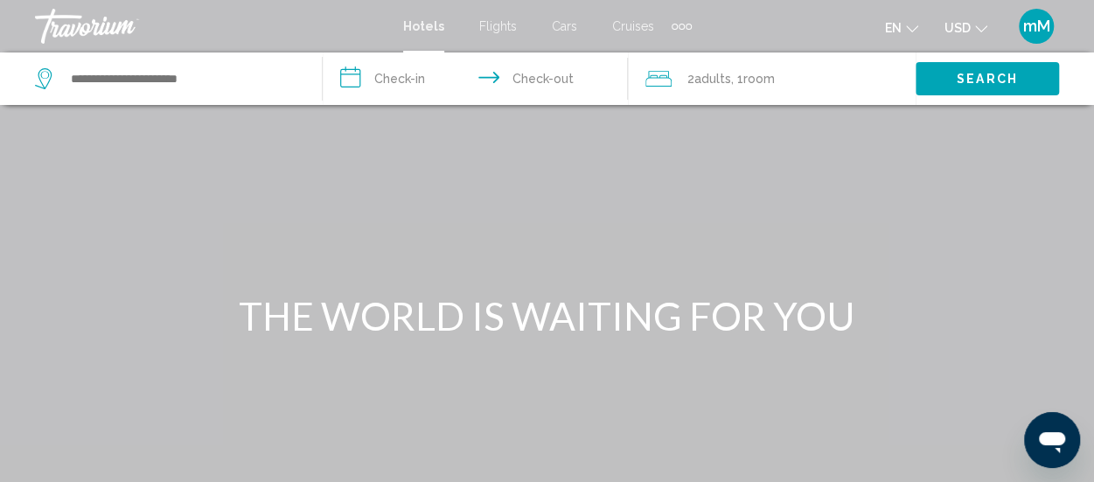
click at [708, 81] on span "Adults" at bounding box center [712, 79] width 37 height 14
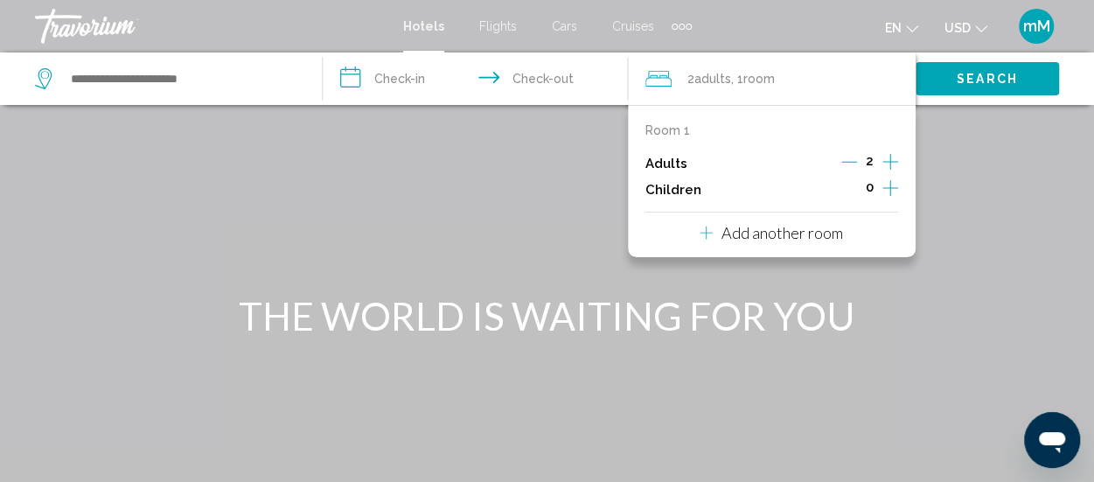
click at [495, 188] on div "Main content" at bounding box center [547, 262] width 1094 height 525
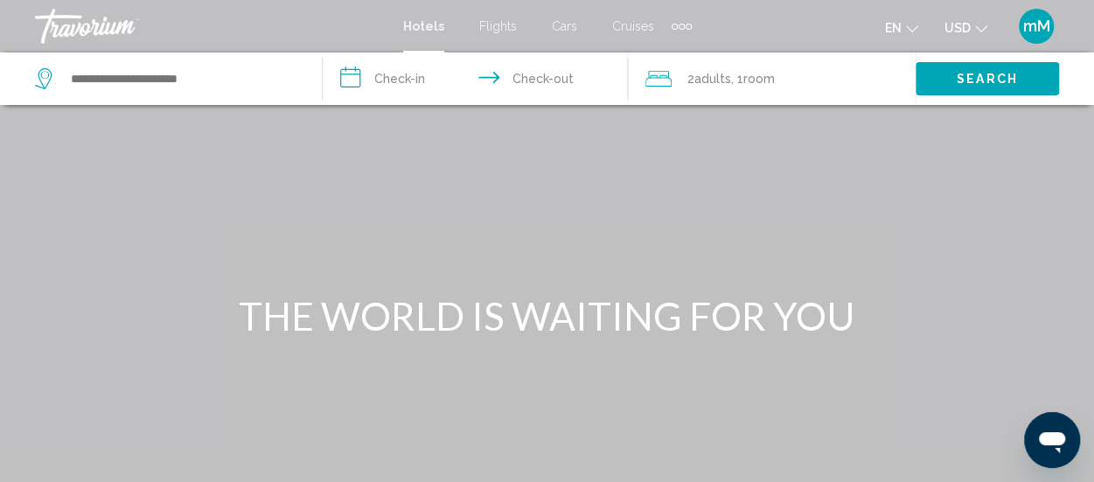
click at [942, 394] on div "Main content" at bounding box center [547, 262] width 1094 height 525
click at [656, 295] on h1 "THE WORLD IS WAITING FOR YOU" at bounding box center [547, 315] width 656 height 45
click at [506, 29] on span "Flights" at bounding box center [498, 26] width 38 height 14
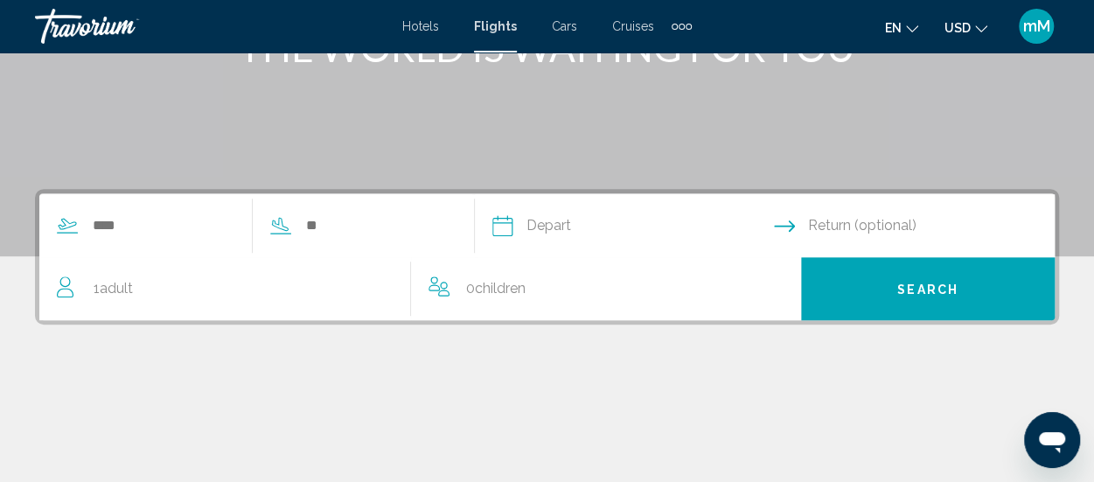
scroll to position [271, 0]
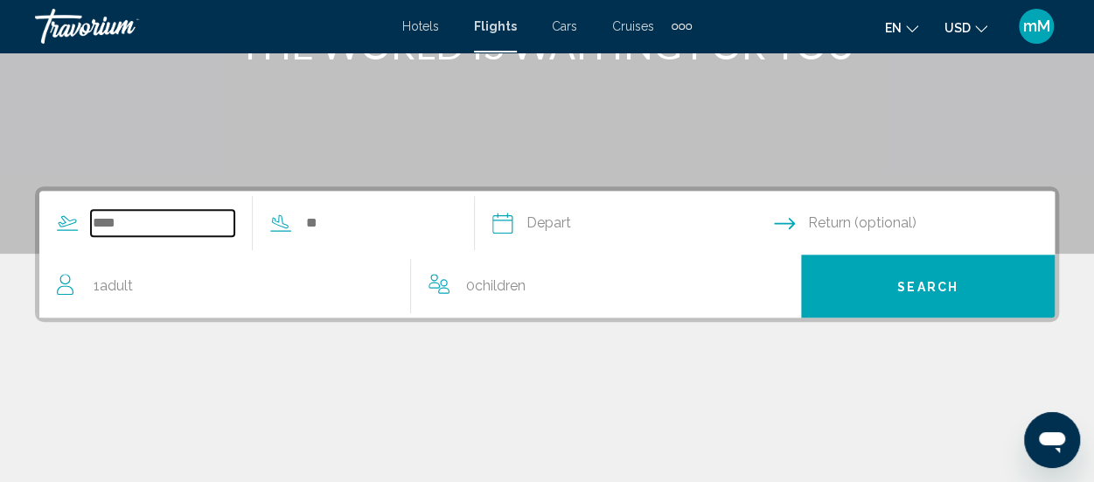
click at [105, 225] on input "Search widget" at bounding box center [162, 223] width 143 height 26
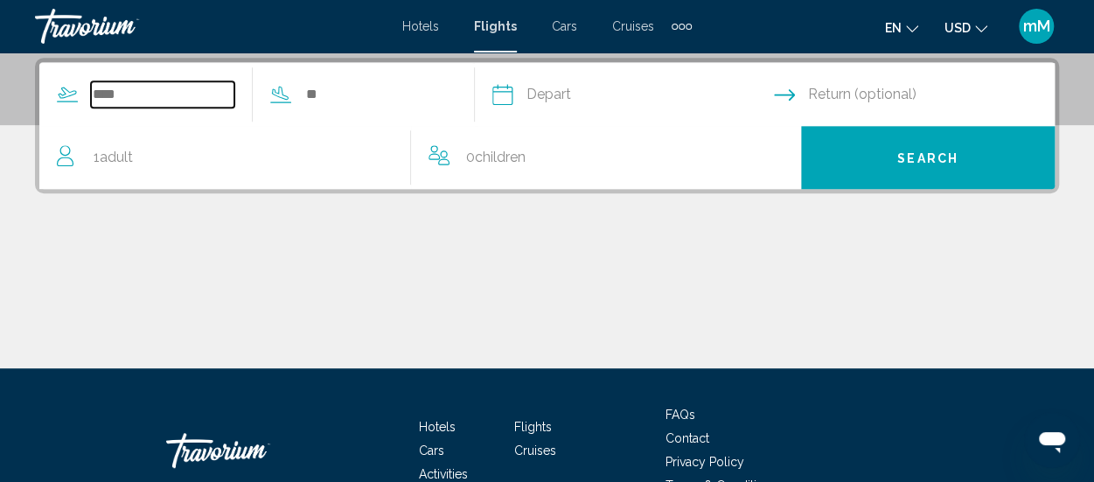
scroll to position [400, 0]
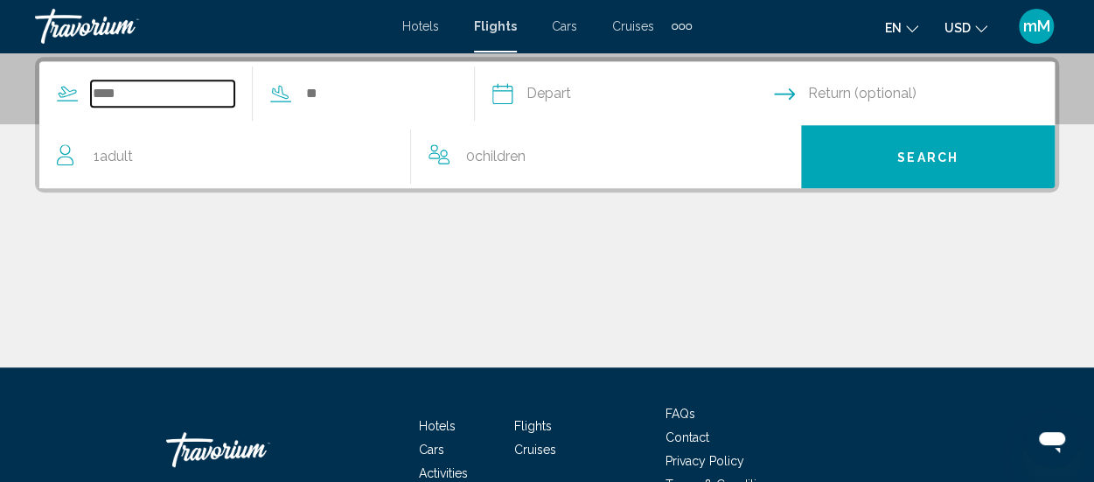
click at [159, 99] on input "Search widget" at bounding box center [162, 93] width 143 height 26
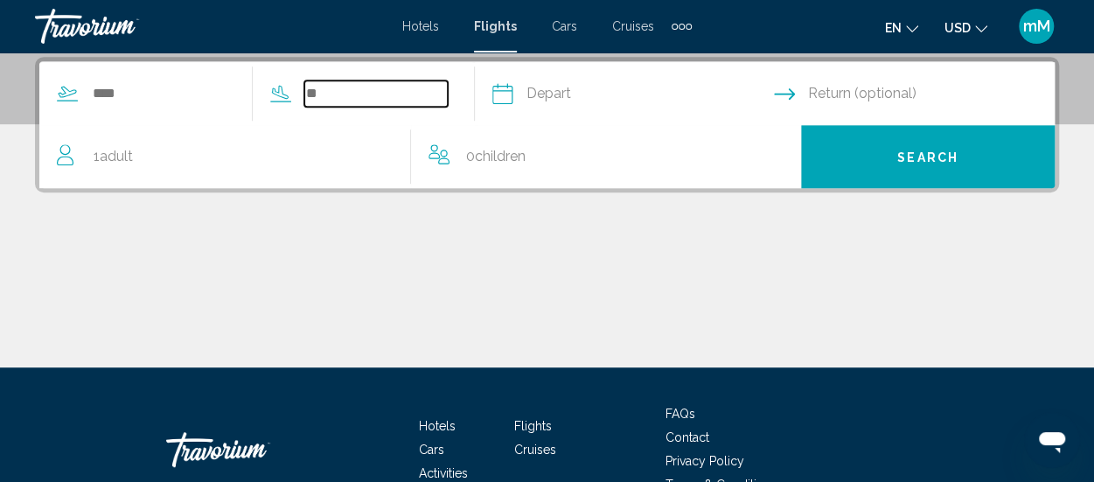
click at [323, 92] on input "Search widget" at bounding box center [375, 93] width 143 height 26
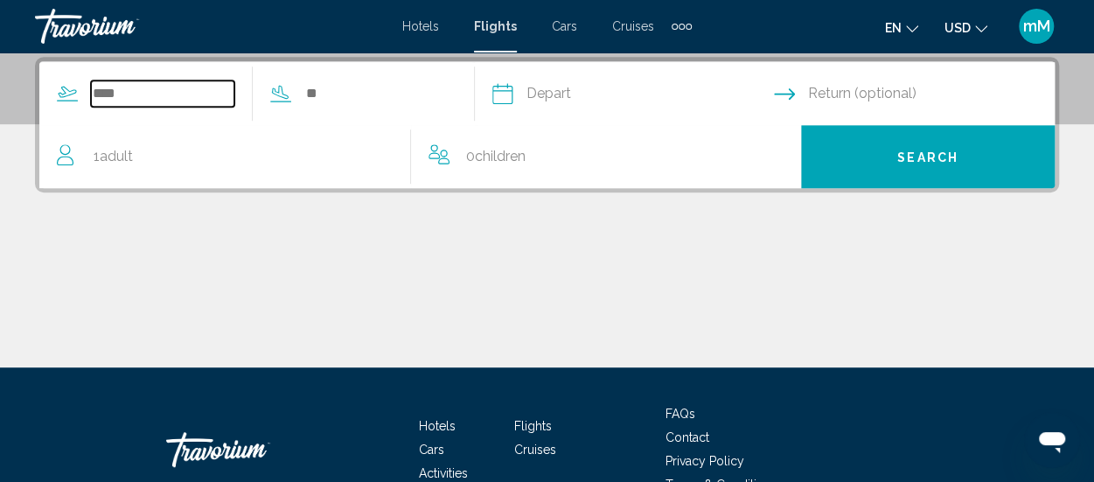
click at [157, 95] on input "Search widget" at bounding box center [162, 93] width 143 height 26
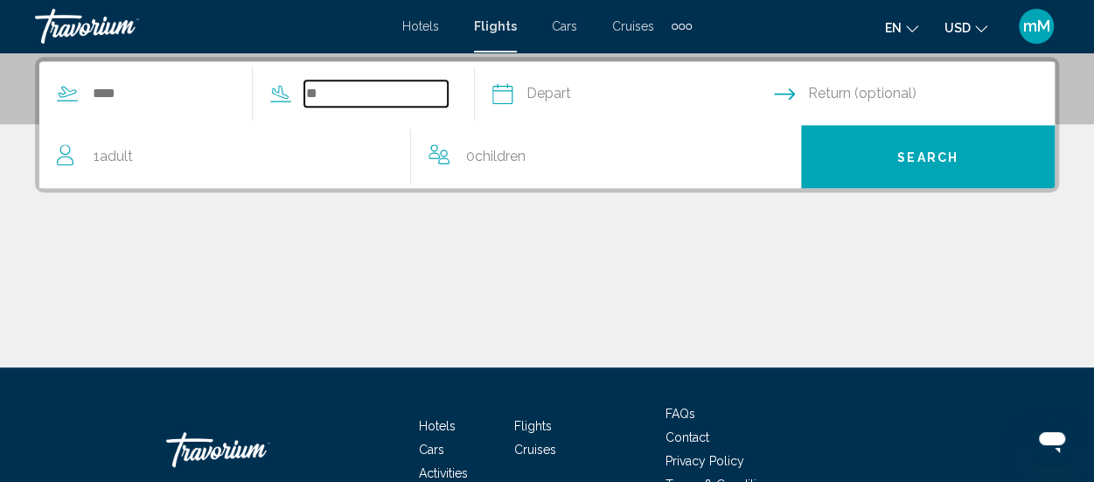
click at [335, 88] on input "Search widget" at bounding box center [375, 93] width 143 height 26
click at [1028, 24] on span "mM" at bounding box center [1036, 25] width 27 height 17
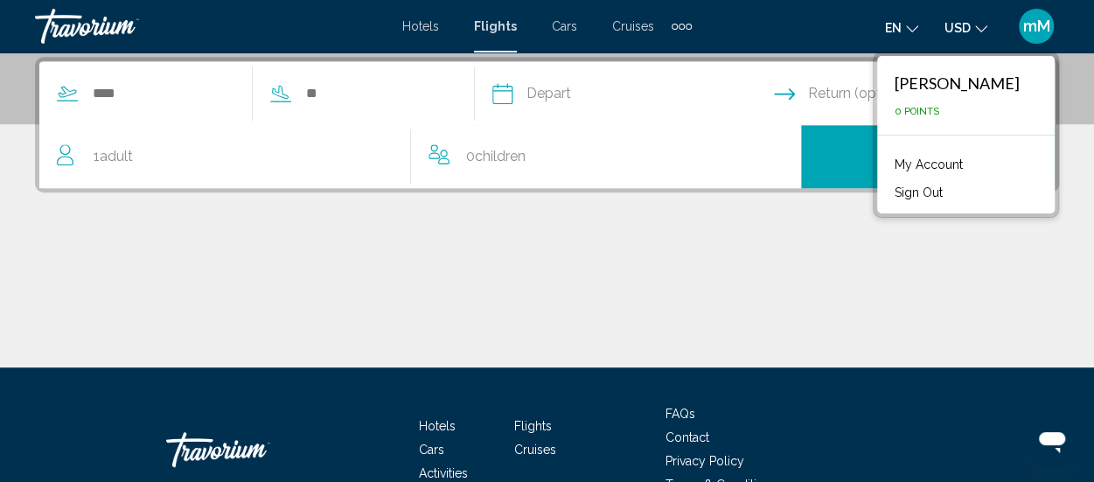
click at [567, 23] on span "Cars" at bounding box center [564, 26] width 25 height 14
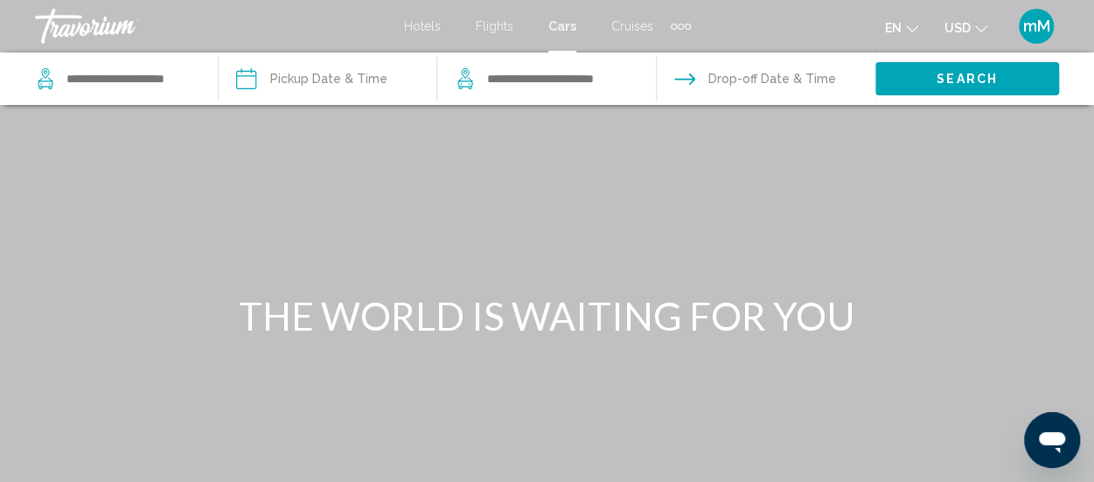
click at [495, 30] on span "Flights" at bounding box center [495, 26] width 38 height 14
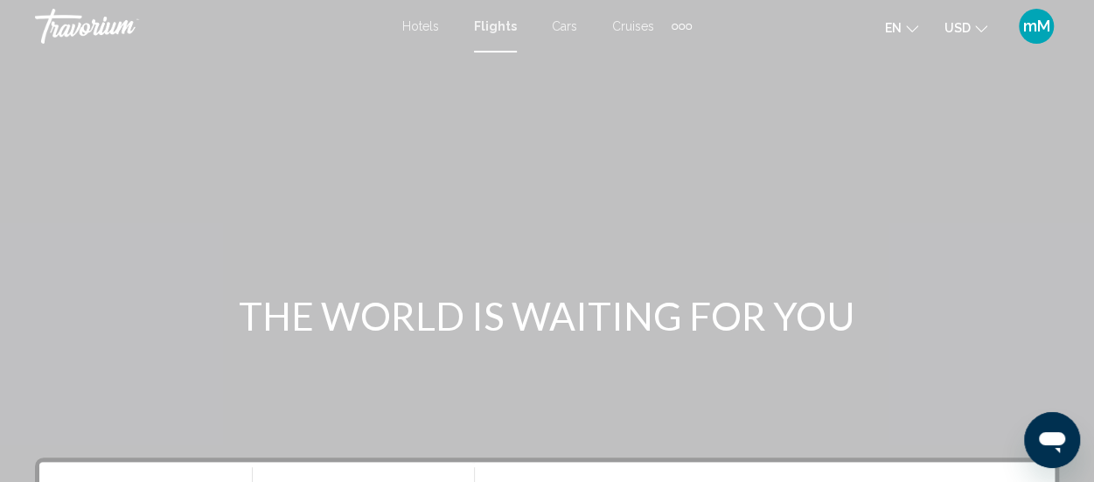
click at [427, 31] on span "Hotels" at bounding box center [420, 26] width 37 height 14
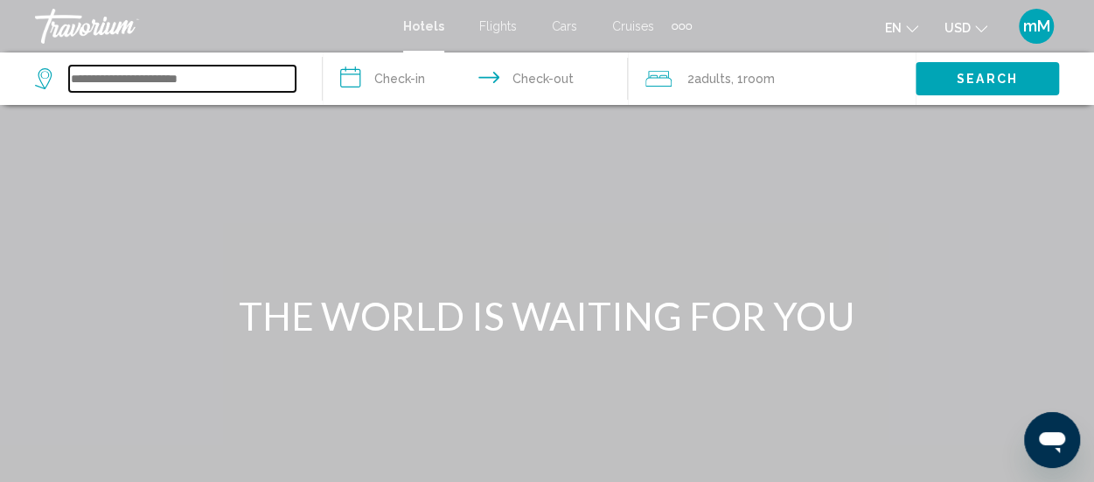
click at [261, 81] on input "Search widget" at bounding box center [182, 79] width 226 height 26
type input "*"
